Goal: Navigation & Orientation: Find specific page/section

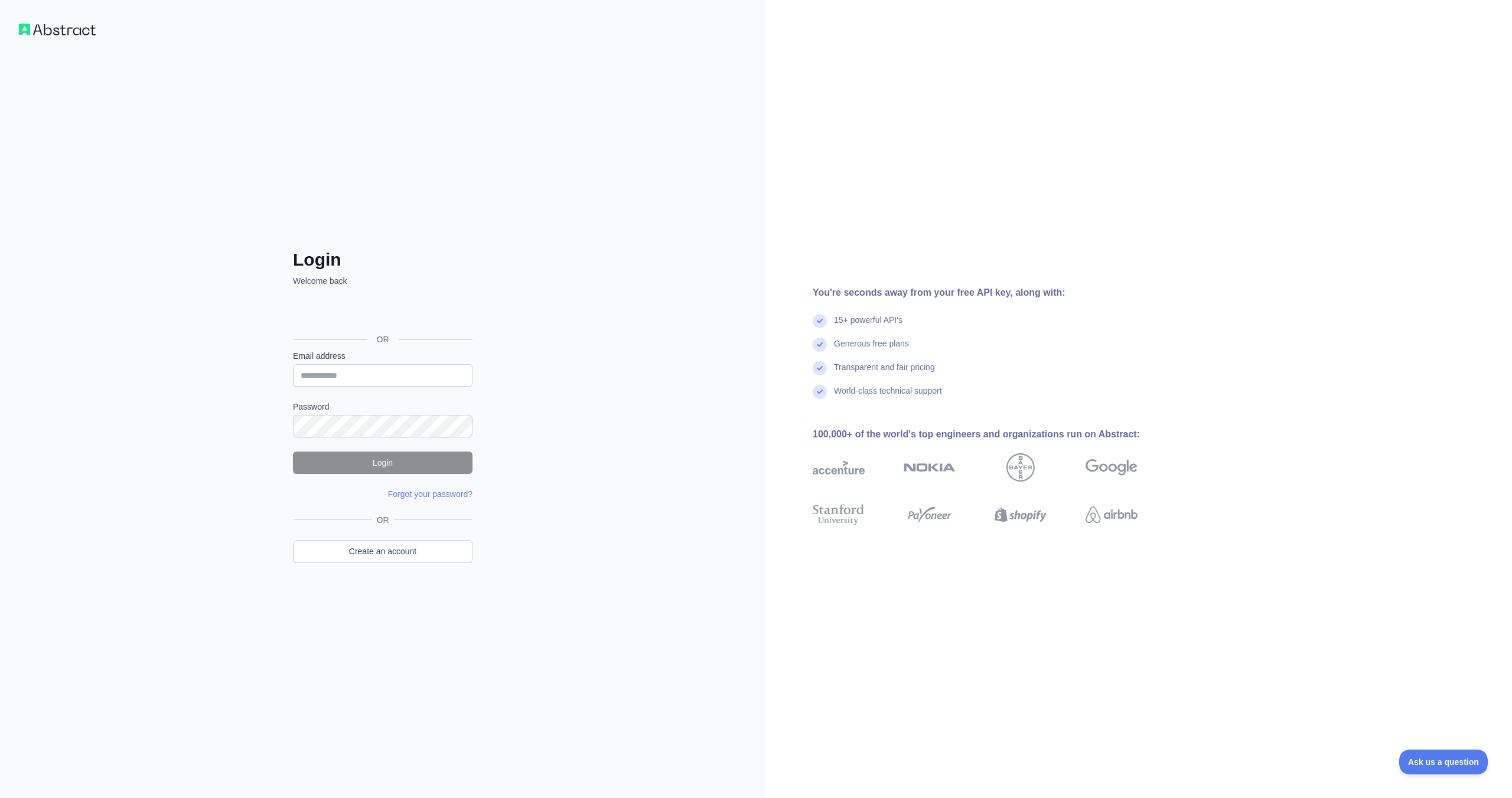
click at [57, 28] on img at bounding box center [57, 29] width 77 height 12
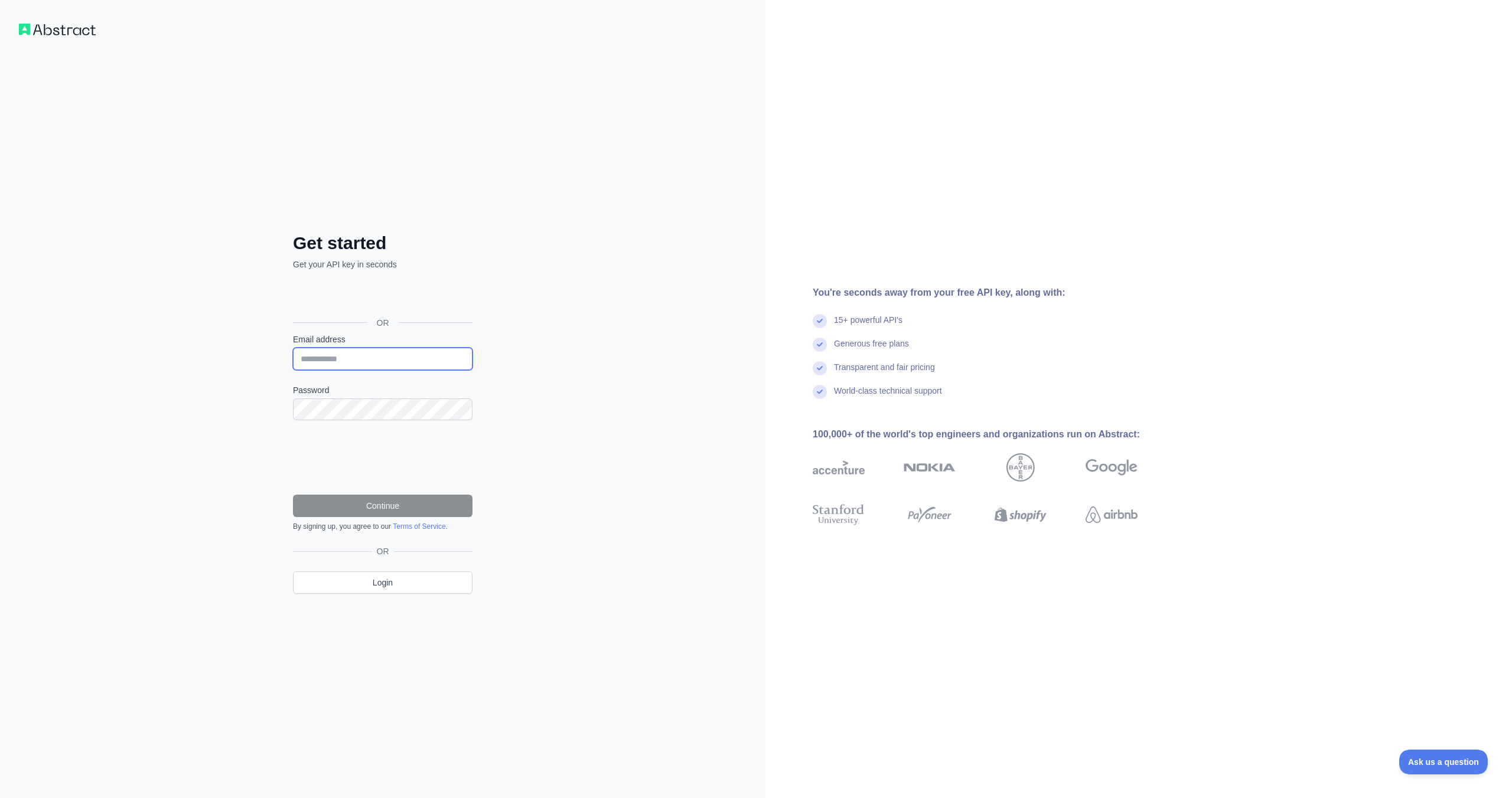
click at [411, 360] on input "Email address" at bounding box center [383, 358] width 180 height 23
drag, startPoint x: 387, startPoint y: 362, endPoint x: 394, endPoint y: 340, distance: 23.1
click at [394, 340] on div "Email address *********" at bounding box center [383, 352] width 180 height 36
paste input "**********"
type input "**********"
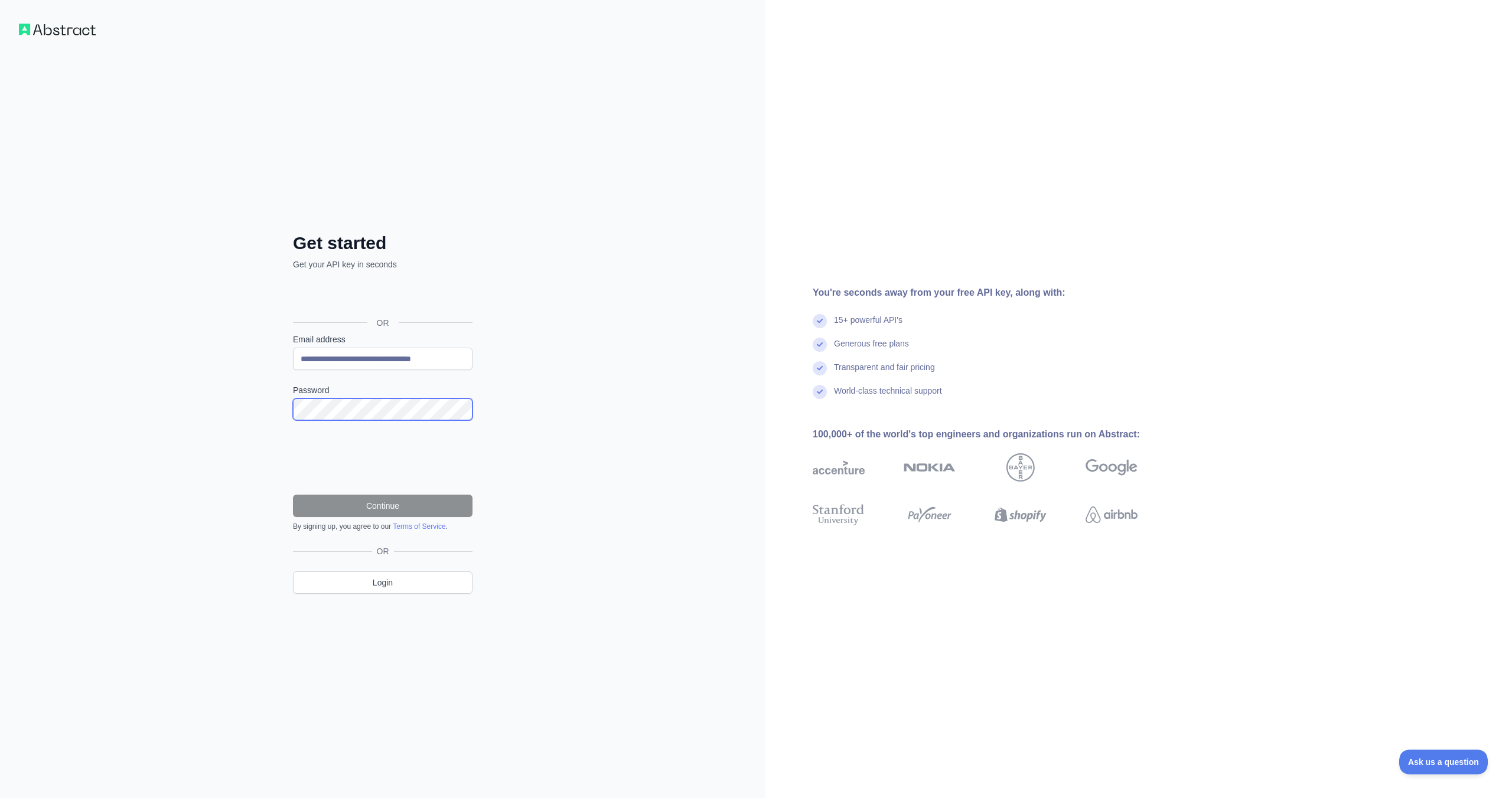
click at [0, 797] on com-1password-button at bounding box center [0, 798] width 0 height 0
click at [429, 507] on button "Continue" at bounding box center [383, 506] width 180 height 23
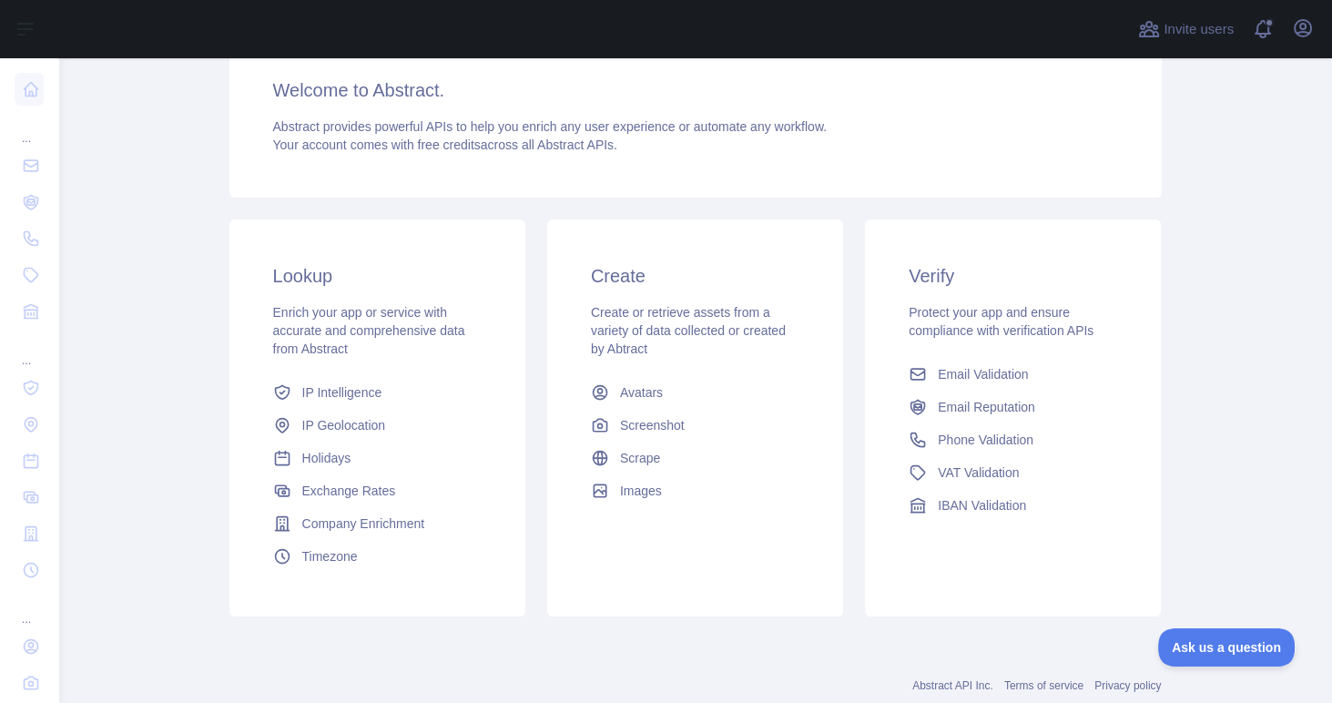
scroll to position [203, 0]
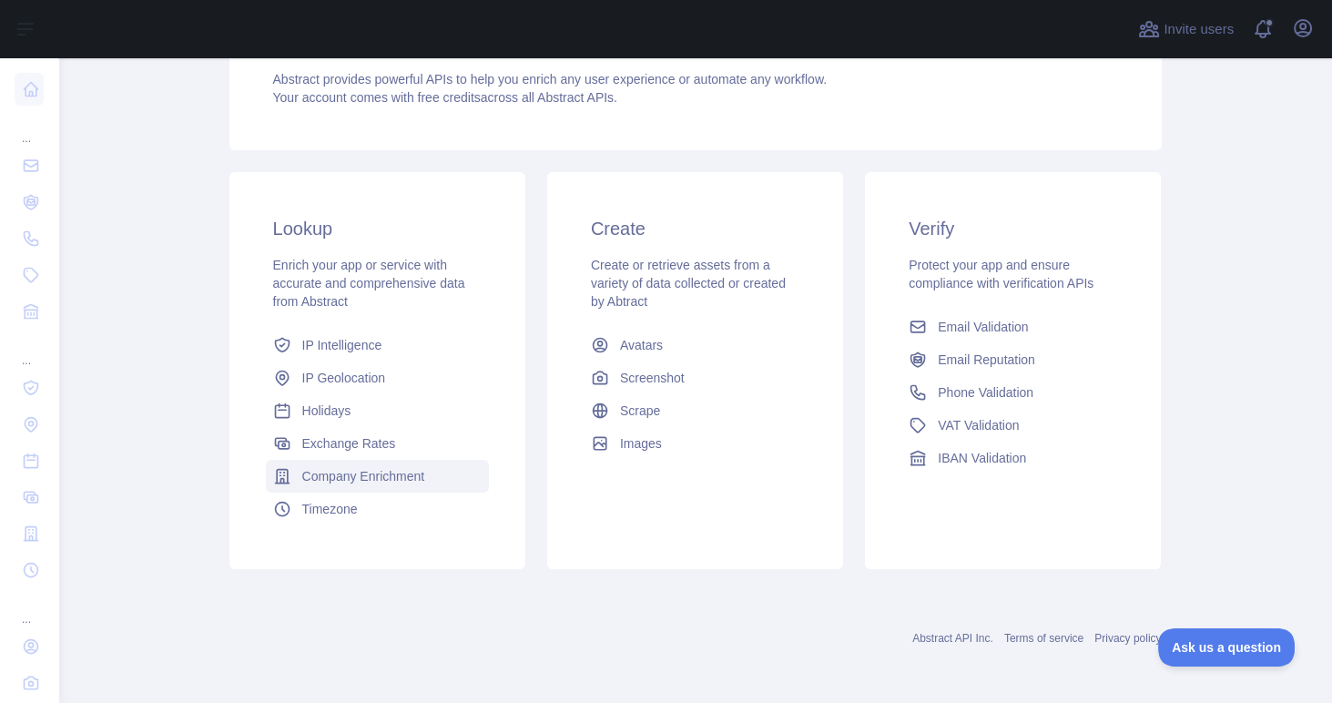
click at [354, 471] on span "Company Enrichment" at bounding box center [363, 476] width 123 height 18
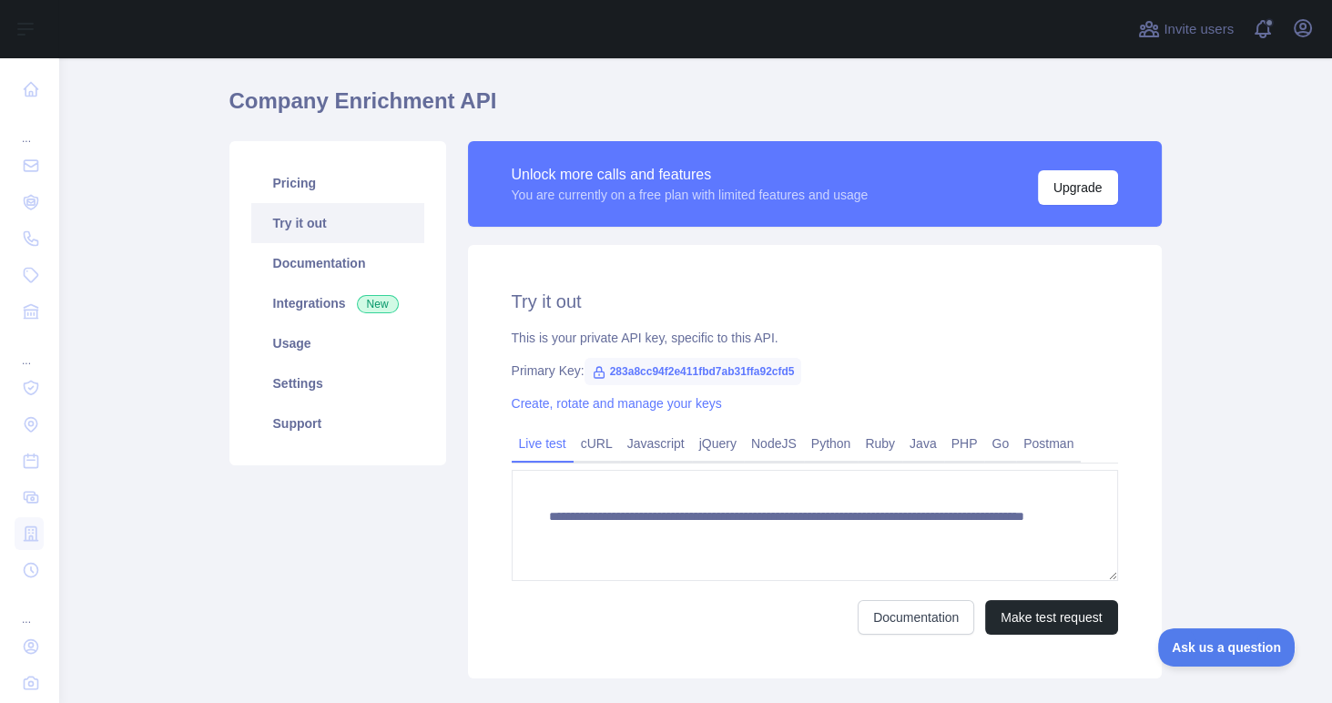
scroll to position [104, 0]
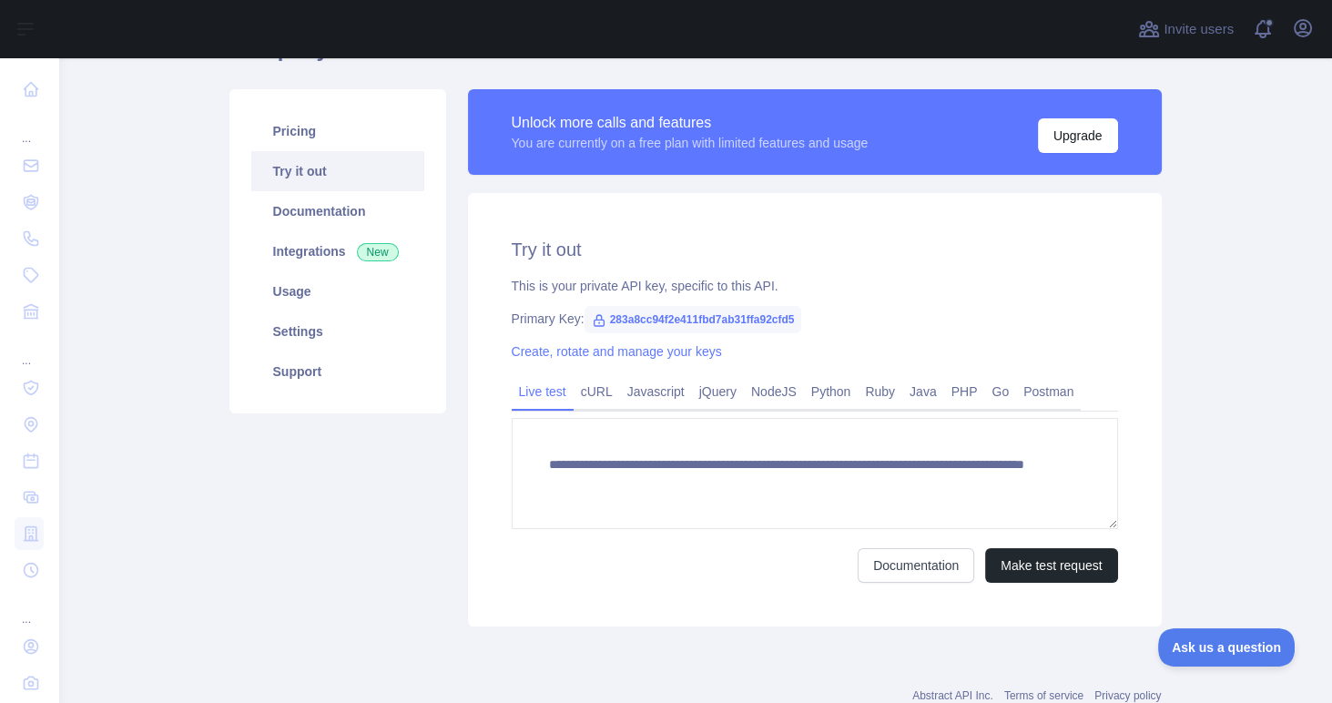
click at [620, 319] on span "283a8cc94f2e411fbd7ab31ffa92cfd5" at bounding box center [694, 319] width 218 height 27
copy span "283a8cc94f2e411fbd7ab31ffa92cfd5"
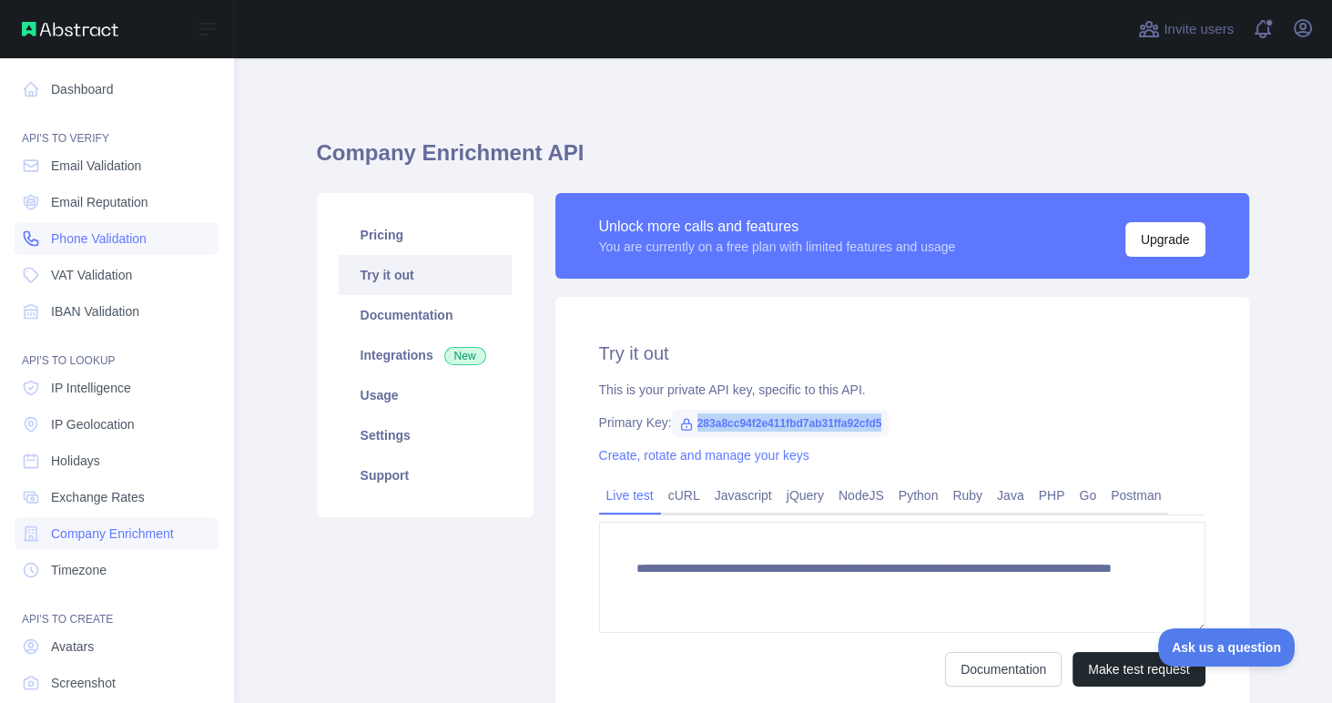
click at [117, 245] on span "Phone Validation" at bounding box center [99, 239] width 96 height 18
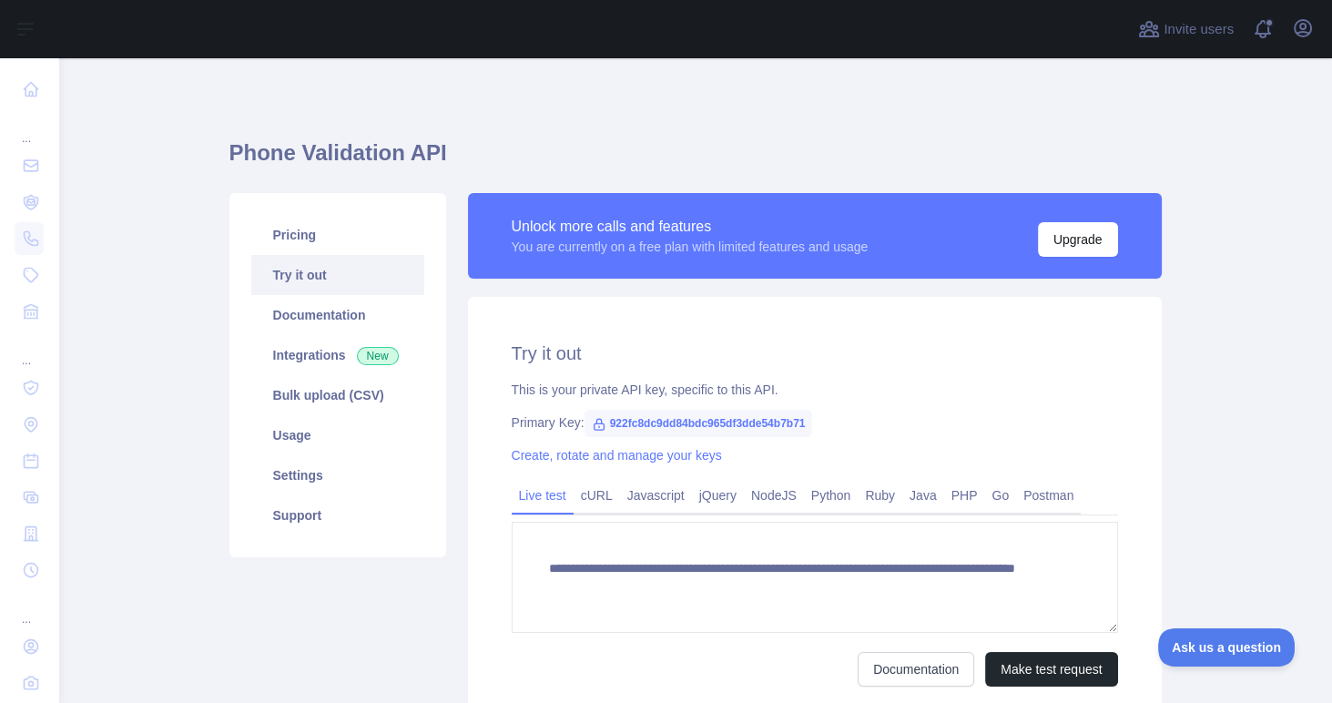
click at [676, 426] on span "922fc8dc9dd84bdc965df3dde54b7b71" at bounding box center [699, 423] width 229 height 27
copy span "922fc8dc9dd84bdc965df3dde54b7b71"
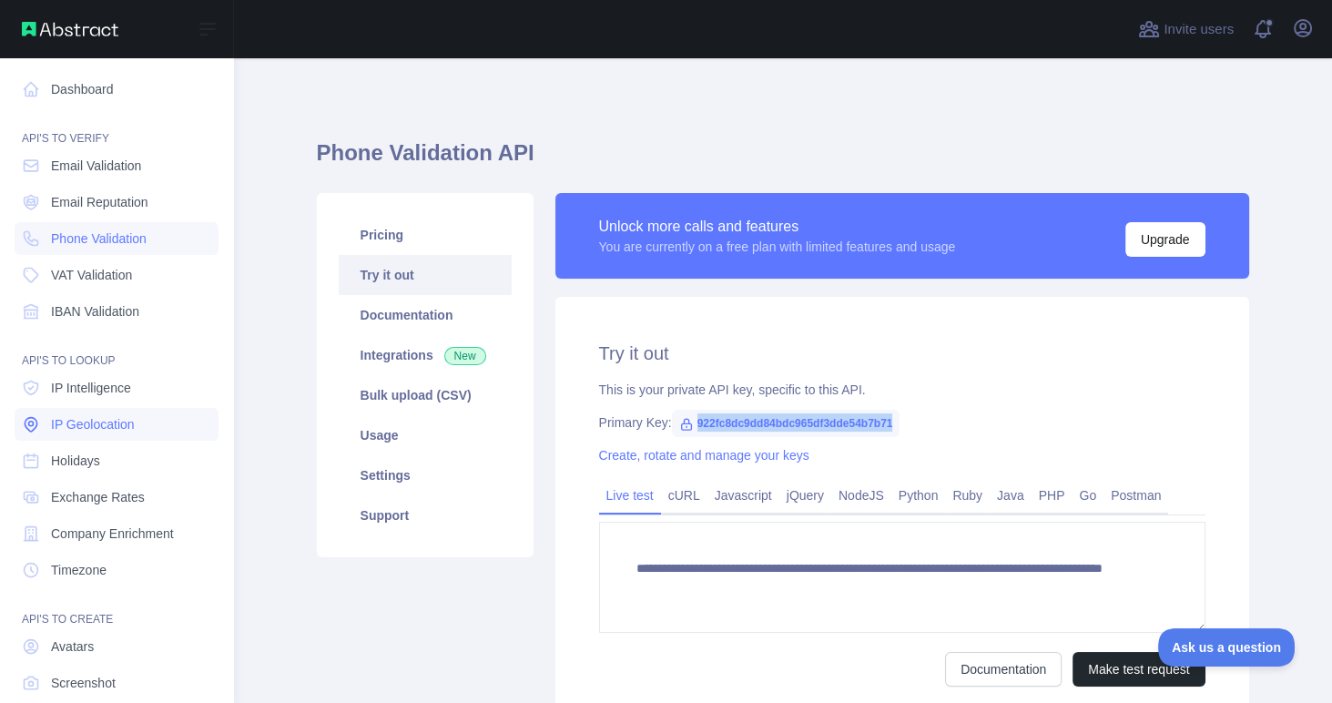
click at [116, 415] on span "IP Geolocation" at bounding box center [93, 424] width 84 height 18
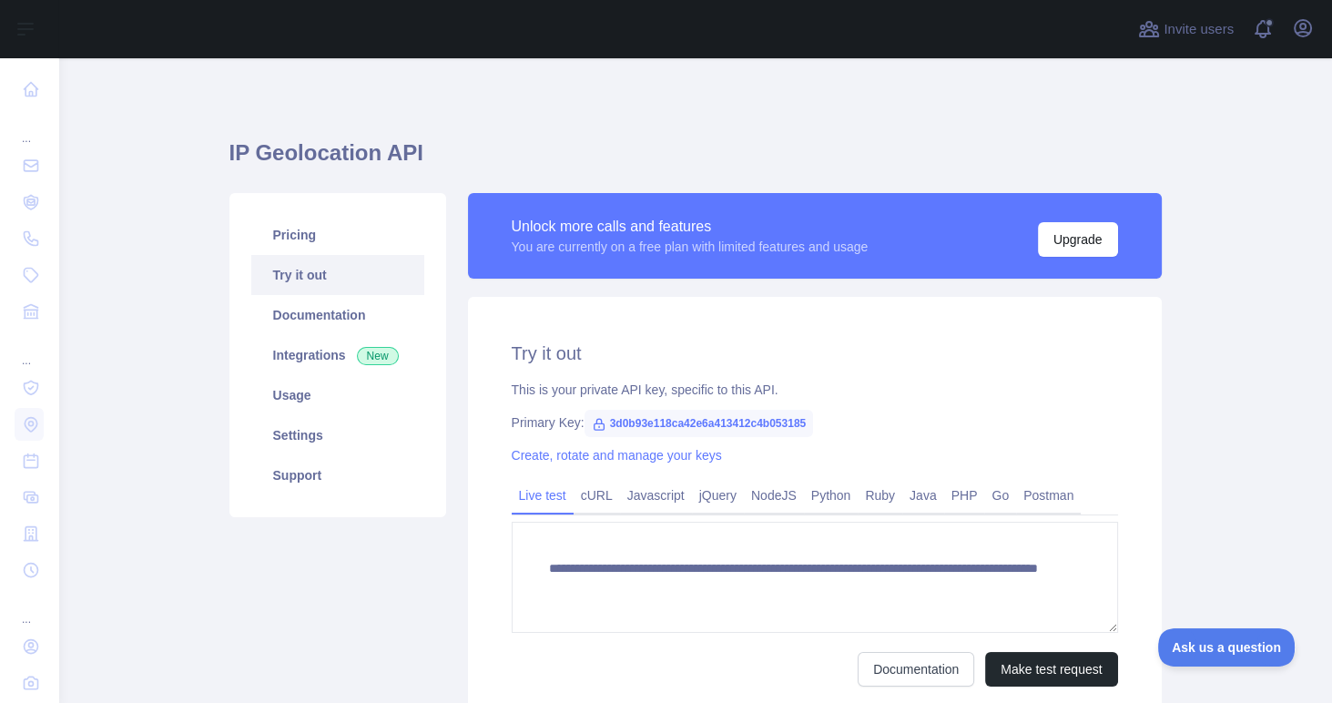
click at [689, 431] on span "3d0b93e118ca42e6a413412c4b053185" at bounding box center [700, 423] width 230 height 27
copy span "3d0b93e118ca42e6a413412c4b053185"
